Goal: Information Seeking & Learning: Learn about a topic

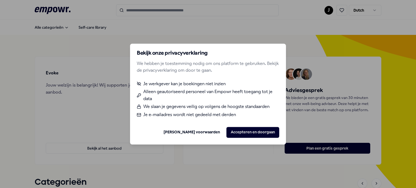
click at [251, 133] on button "Accepteren en doorgaan" at bounding box center [253, 132] width 53 height 11
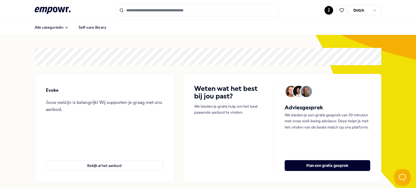
scroll to position [10, 0]
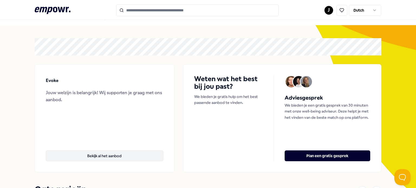
click at [106, 153] on button "Bekijk al het aanbod" at bounding box center [105, 156] width 118 height 11
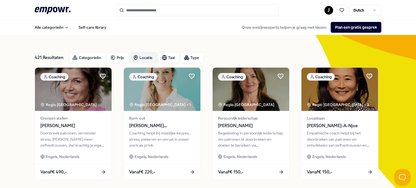
click at [140, 59] on div "Locatie" at bounding box center [144, 57] width 28 height 11
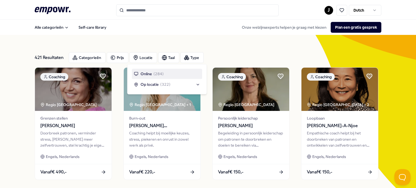
click at [163, 73] on div "Online ( 284 )" at bounding box center [167, 74] width 70 height 10
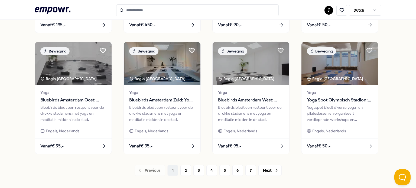
scroll to position [299, 0]
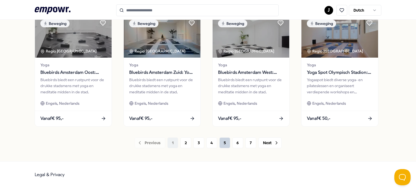
click at [221, 144] on button "5" at bounding box center [225, 143] width 11 height 11
